Goal: Information Seeking & Learning: Find specific fact

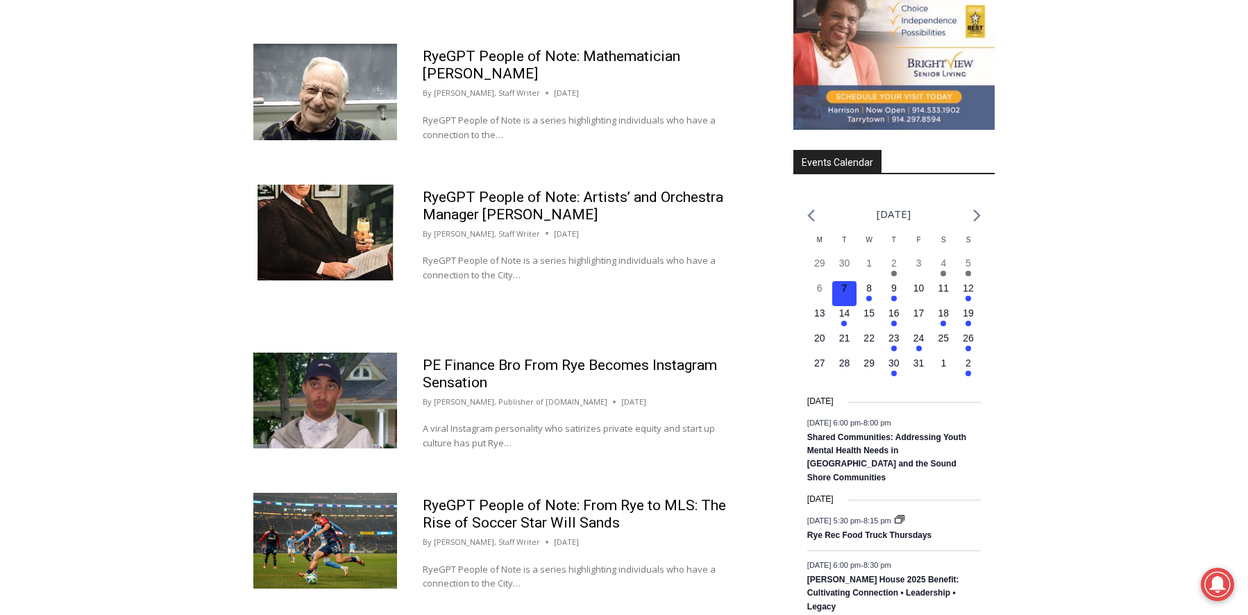
scroll to position [1977, 0]
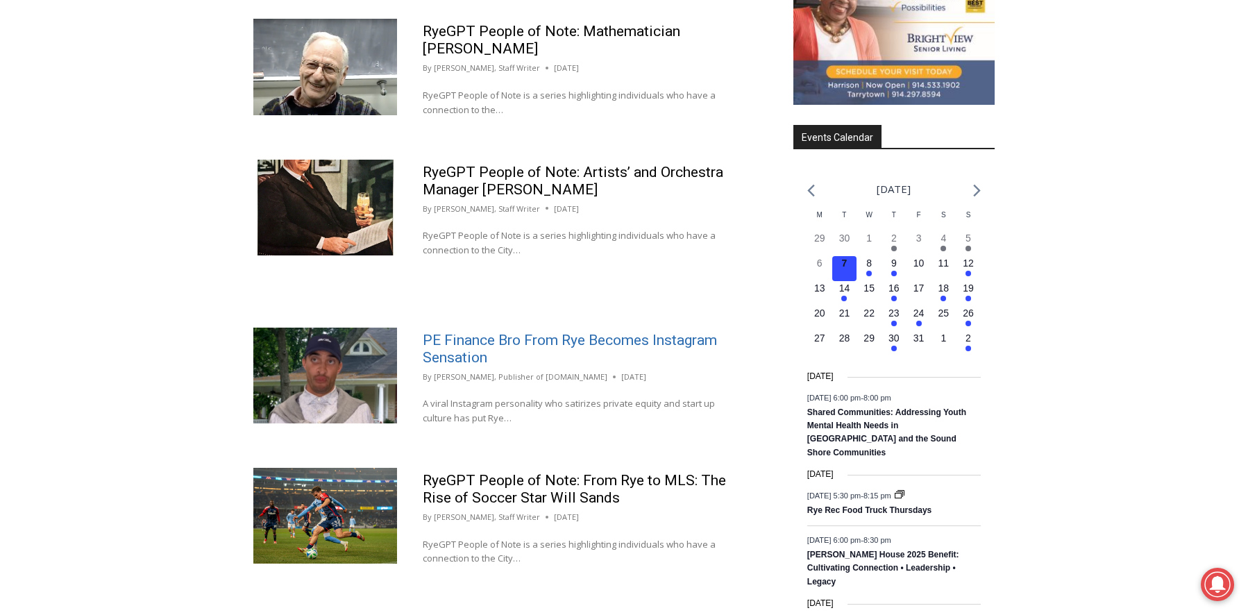
click at [522, 332] on link "PE Finance Bro From Rye Becomes Instagram Sensation" at bounding box center [570, 349] width 294 height 34
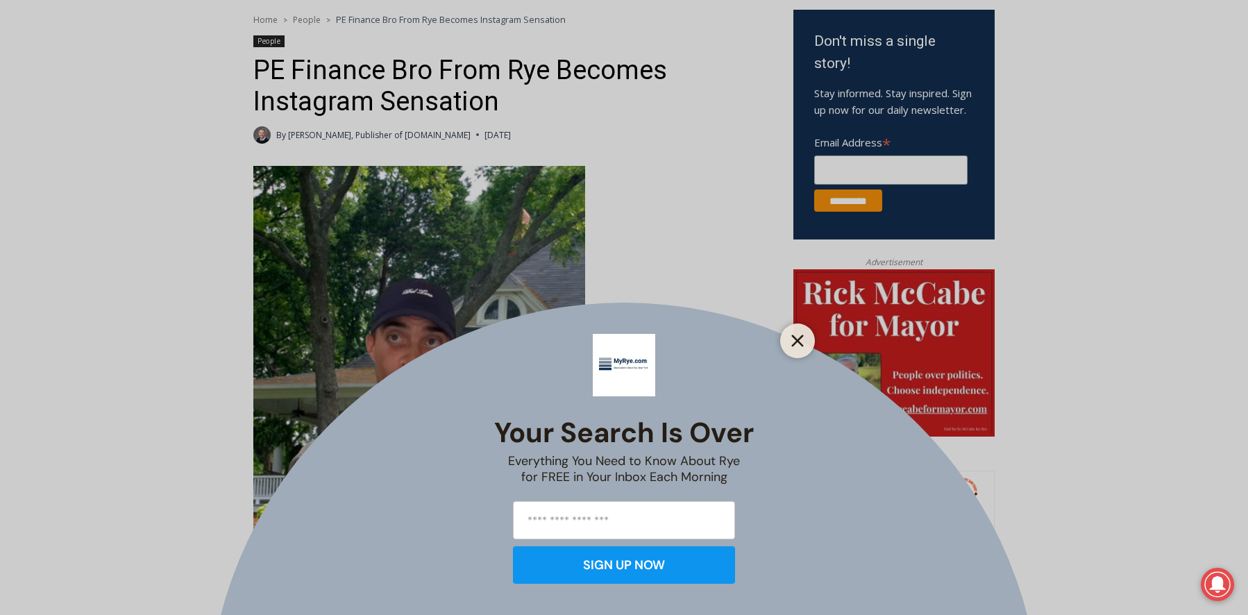
scroll to position [847, 0]
click at [798, 337] on icon "Close" at bounding box center [797, 340] width 12 height 12
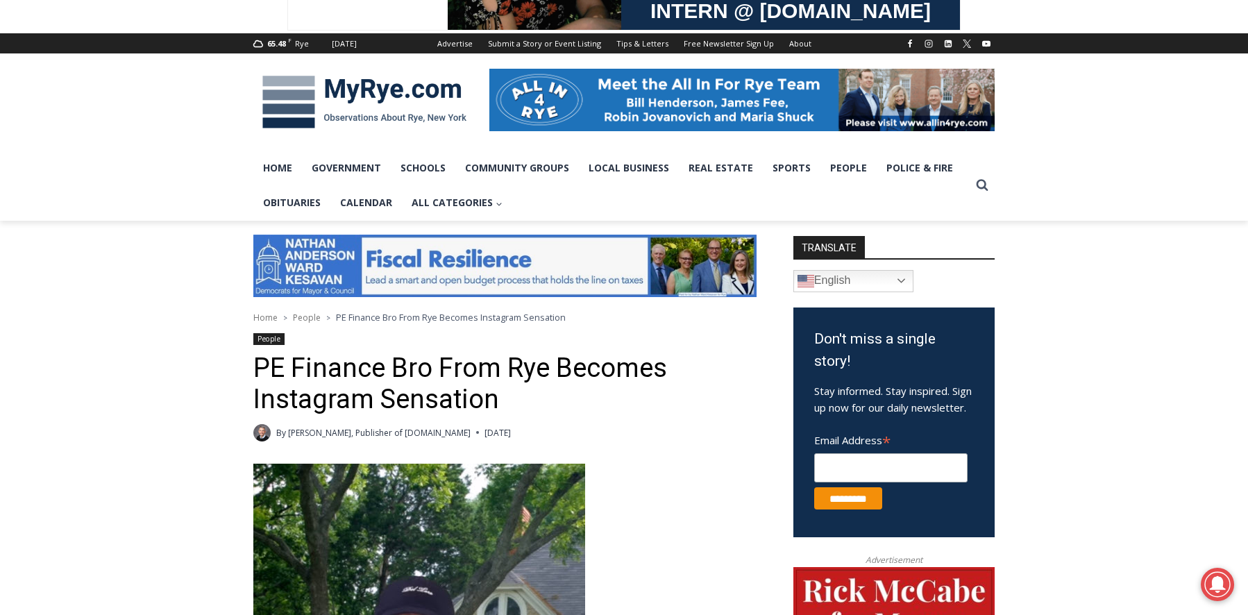
scroll to position [0, 0]
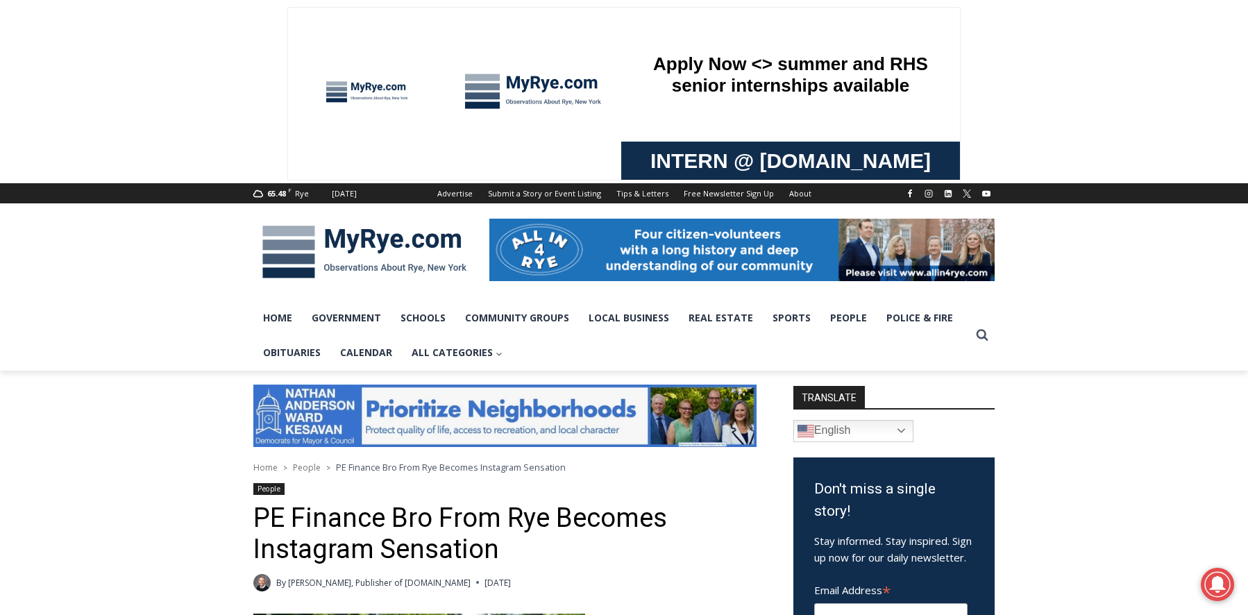
click at [727, 261] on img at bounding box center [741, 250] width 505 height 62
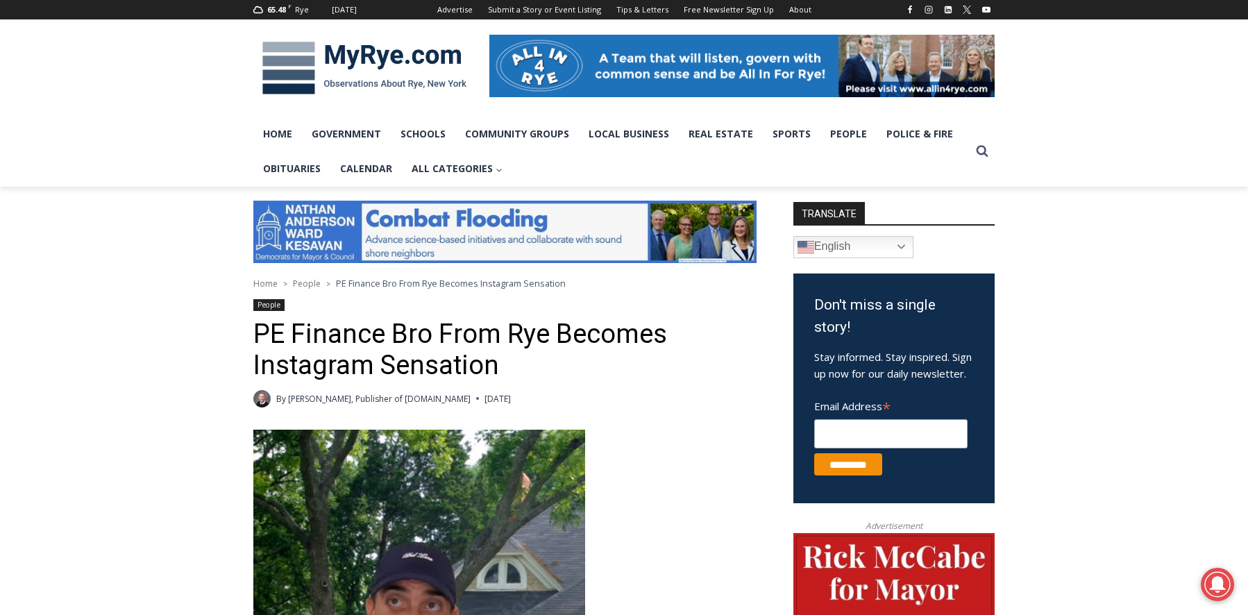
scroll to position [189, 0]
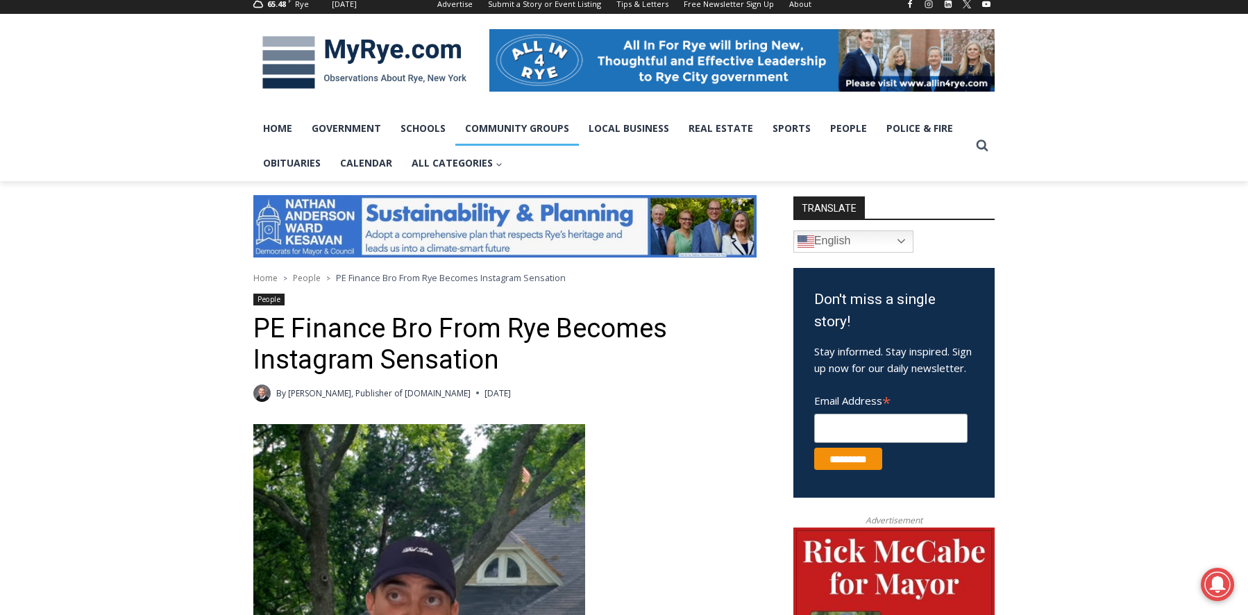
click at [522, 130] on link "Community Groups" at bounding box center [517, 128] width 124 height 35
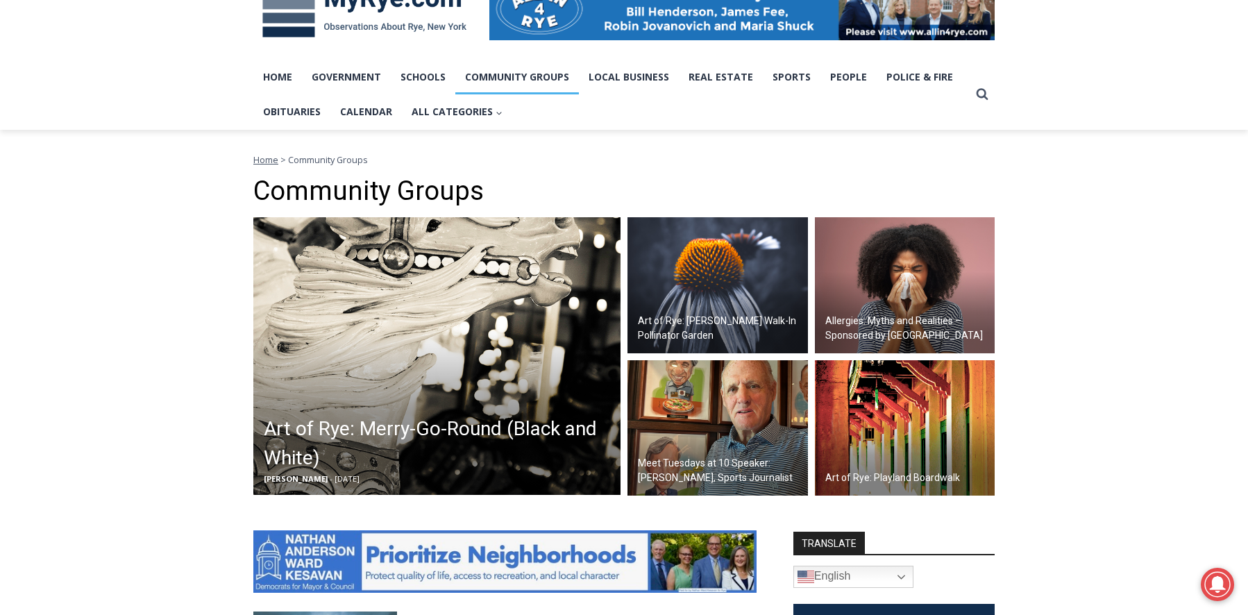
scroll to position [241, 0]
click at [710, 414] on img at bounding box center [717, 427] width 180 height 136
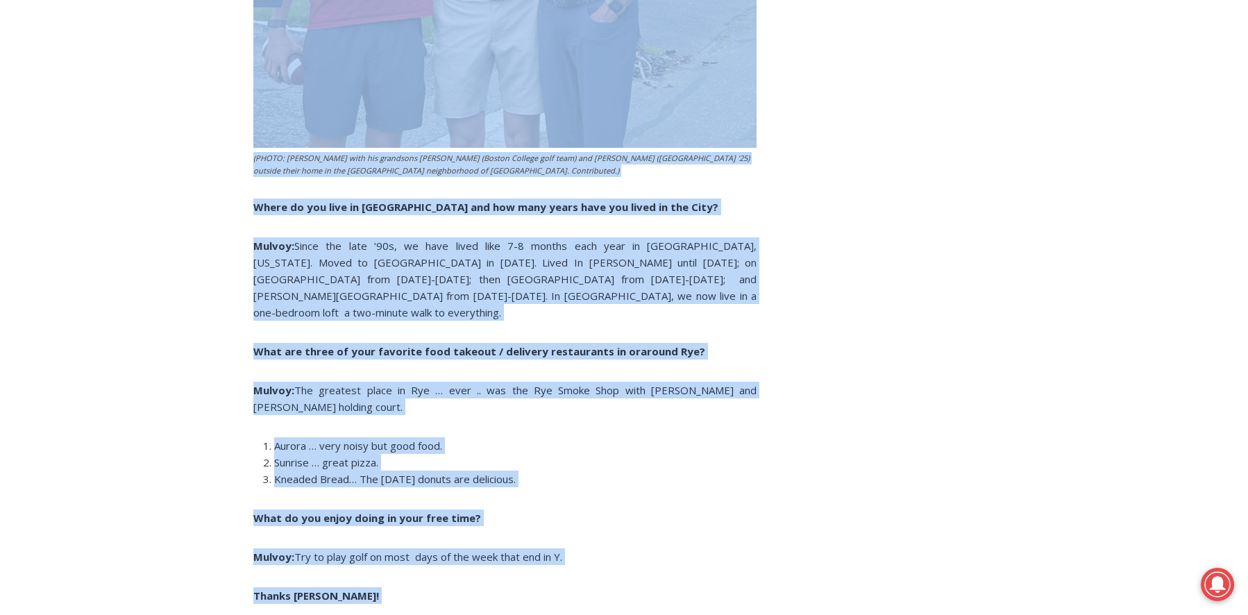
scroll to position [2942, 0]
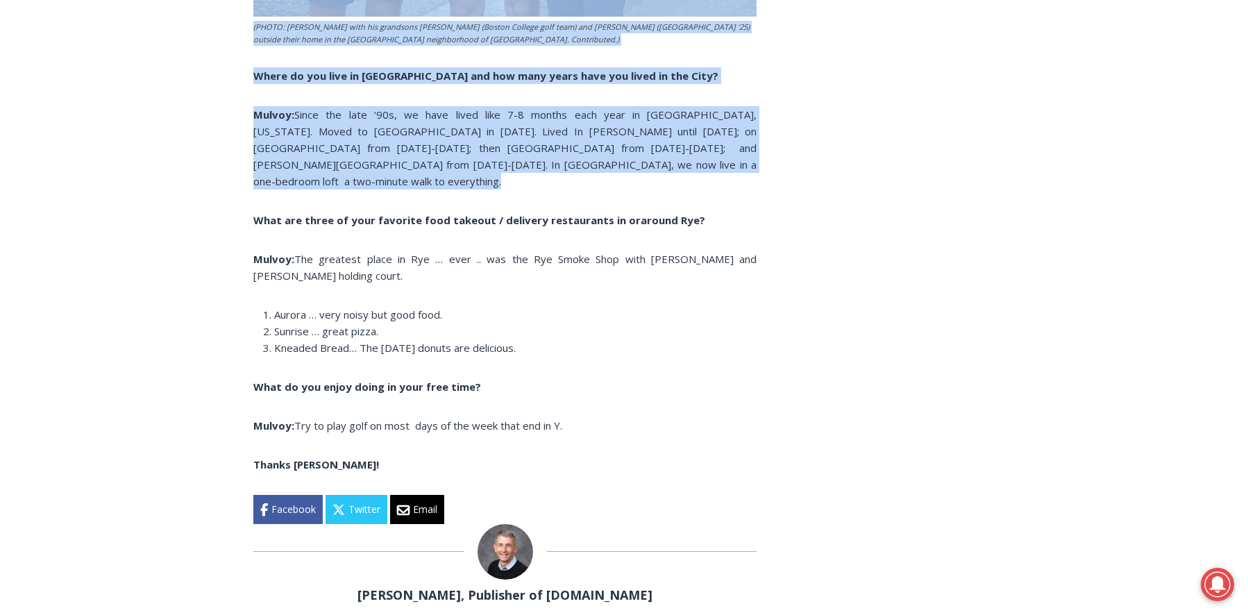
drag, startPoint x: 253, startPoint y: 318, endPoint x: 580, endPoint y: 178, distance: 355.9
type textarea "**********"
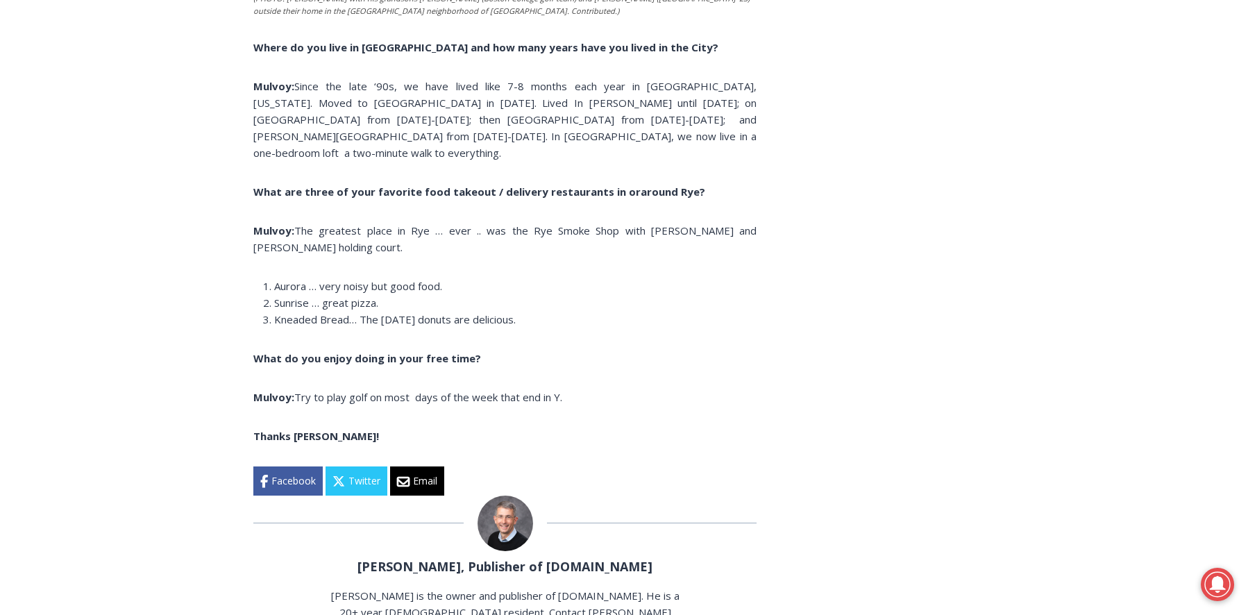
scroll to position [2936, 0]
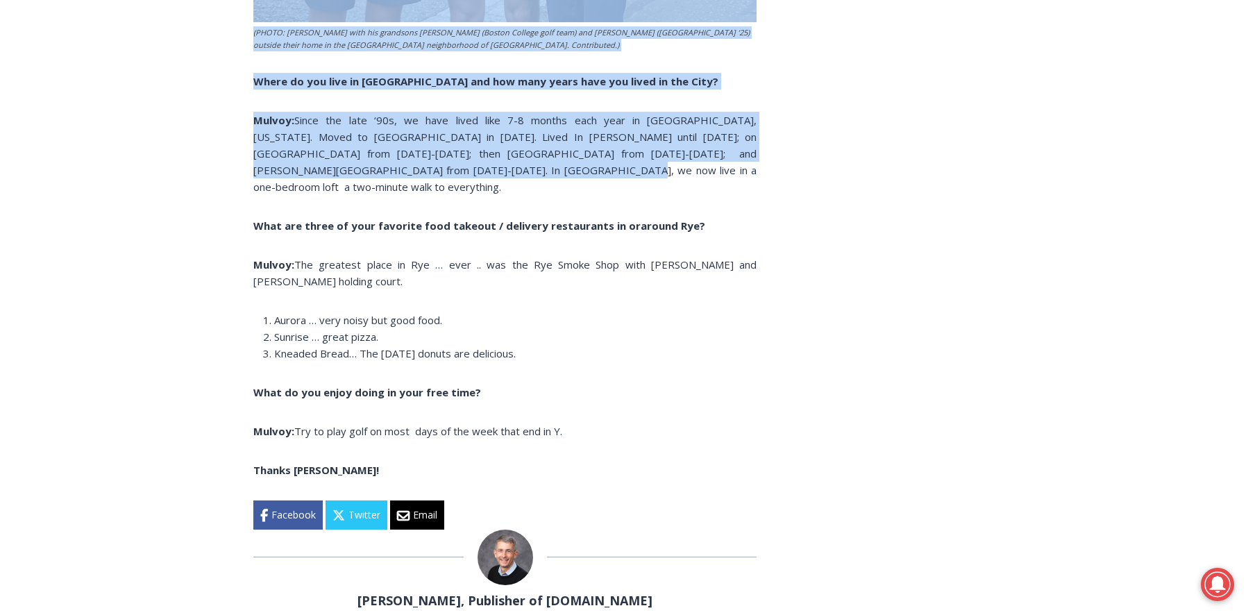
drag, startPoint x: 253, startPoint y: 347, endPoint x: 553, endPoint y: 160, distance: 353.1
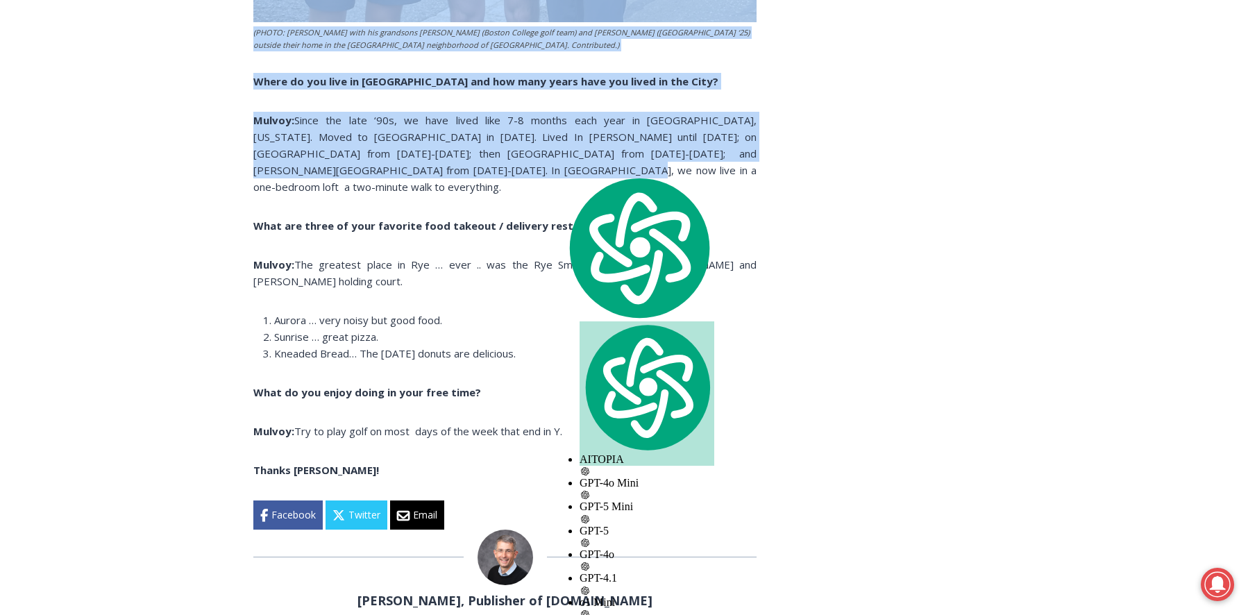
copy div "Mulvoy: I retired as editor of Sports Illustrated on 12/31/96. Since then I’ve …"
